Goal: Check status: Check status

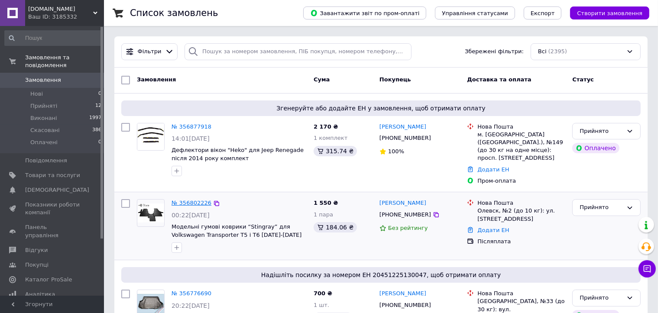
click at [190, 200] on link "№ 356802226" at bounding box center [192, 203] width 40 height 6
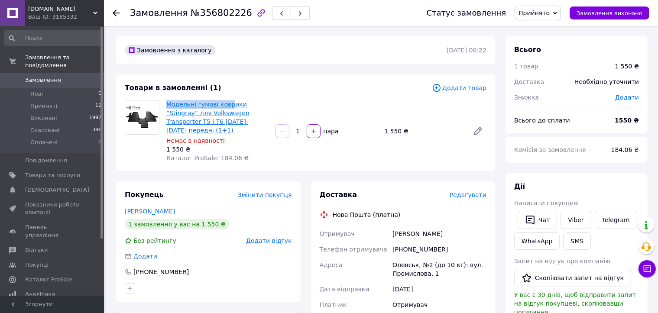
drag, startPoint x: 163, startPoint y: 105, endPoint x: 229, endPoint y: 106, distance: 65.9
click at [229, 106] on div "Модельні гумові коврики “Stingray” для Volkswagen Transporter T5 і T6 [DATE]-[D…" at bounding box center [217, 131] width 109 height 66
drag, startPoint x: 256, startPoint y: 122, endPoint x: 168, endPoint y: 106, distance: 89.3
click at [168, 106] on span "Модельні гумові коврики “Stingray” для Volkswagen Transporter T5 і T6 [DATE]-[D…" at bounding box center [217, 117] width 102 height 35
copy link "Модельні гумові коврики “Stingray” для Volkswagen Transporter T5 і T6 [DATE]-[D…"
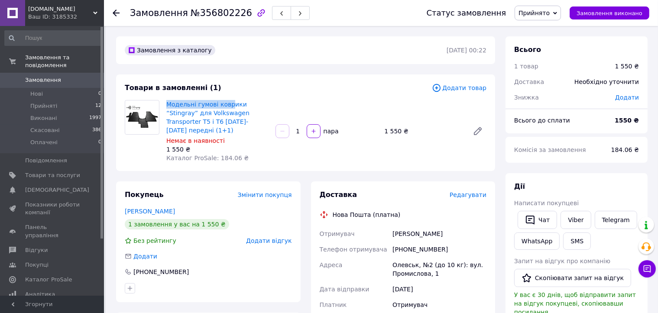
scroll to position [87, 0]
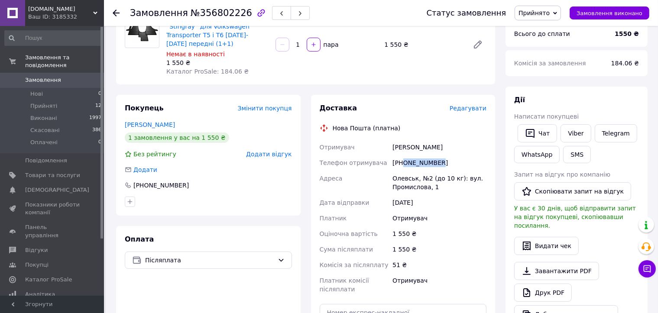
drag, startPoint x: 442, startPoint y: 153, endPoint x: 403, endPoint y: 153, distance: 39.0
click at [403, 155] on div "[PHONE_NUMBER]" at bounding box center [439, 163] width 97 height 16
copy div "0987854690"
drag, startPoint x: 400, startPoint y: 140, endPoint x: 412, endPoint y: 141, distance: 11.7
click at [412, 141] on div "[PERSON_NAME]" at bounding box center [439, 147] width 97 height 16
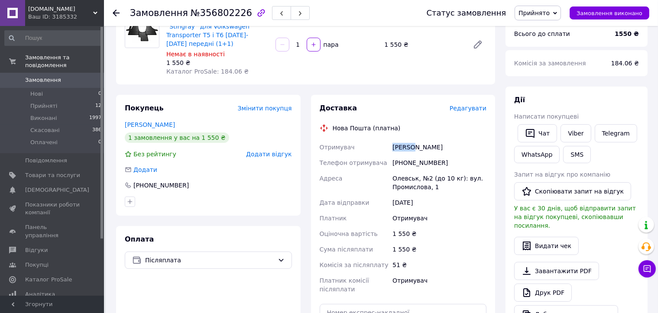
copy div "Чепура"
drag, startPoint x: 392, startPoint y: 172, endPoint x: 415, endPoint y: 172, distance: 23.0
click at [415, 172] on div "Олевськ, №2 (до 10 кг): вул. Промислова, 1" at bounding box center [439, 183] width 97 height 24
copy div "Олевськ"
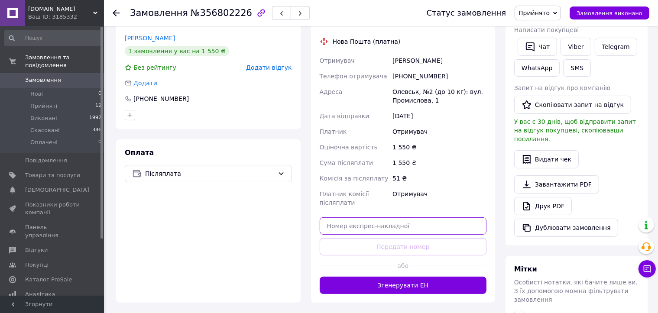
click at [399, 221] on input "text" at bounding box center [403, 225] width 167 height 17
paste input "20451225171412"
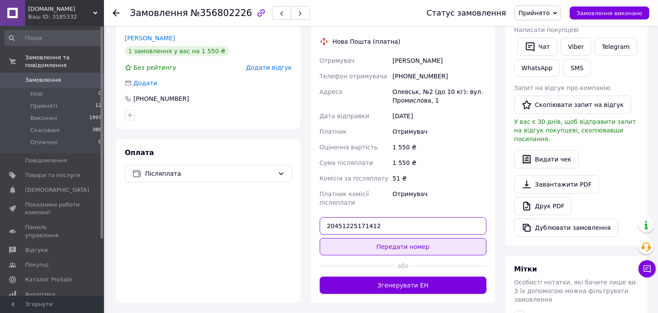
type input "20451225171412"
click at [412, 238] on button "Передати номер" at bounding box center [403, 246] width 167 height 17
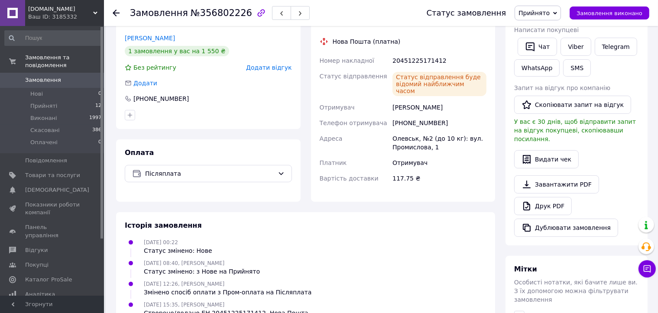
scroll to position [43, 0]
